Goal: Navigation & Orientation: Find specific page/section

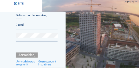
click at [20, 26] on div at bounding box center [37, 26] width 42 height 8
click at [20, 24] on input "email" at bounding box center [37, 24] width 42 height 4
type input "[EMAIL_ADDRESS][DOMAIN_NAME]"
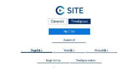
scroll to position [7, 0]
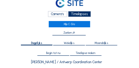
click at [54, 13] on div "Camera's" at bounding box center [57, 14] width 19 height 6
